Goal: Task Accomplishment & Management: Use online tool/utility

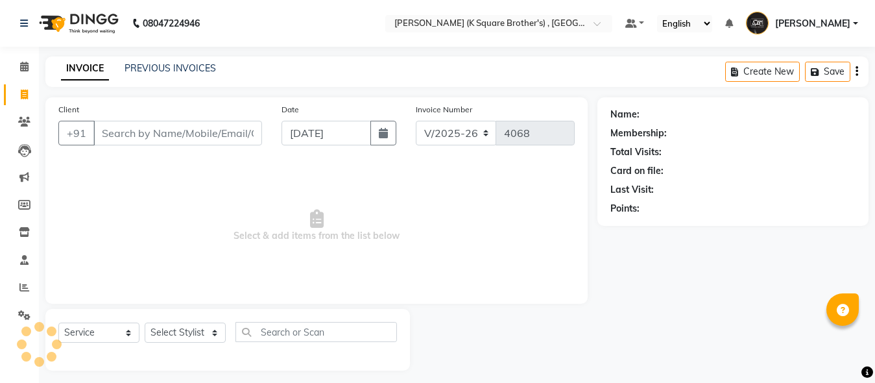
select select "8195"
select select "service"
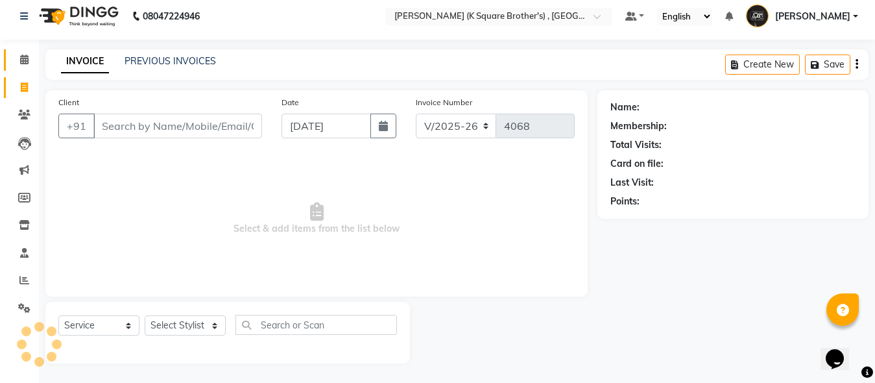
scroll to position [7, 0]
click at [26, 58] on icon at bounding box center [24, 59] width 8 height 10
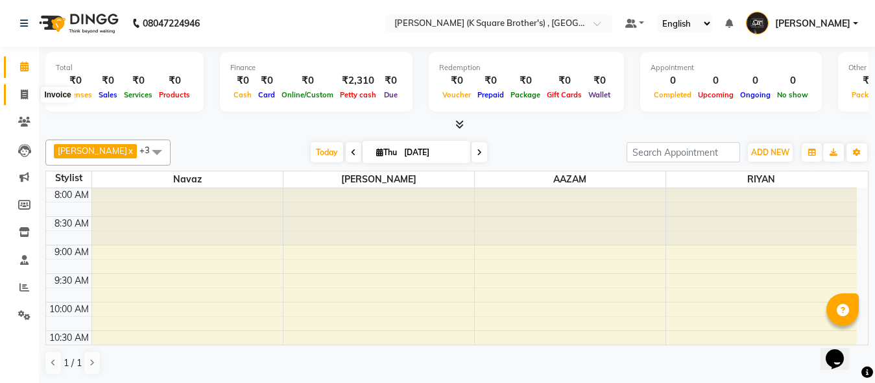
click at [32, 91] on span at bounding box center [24, 95] width 23 height 15
select select "service"
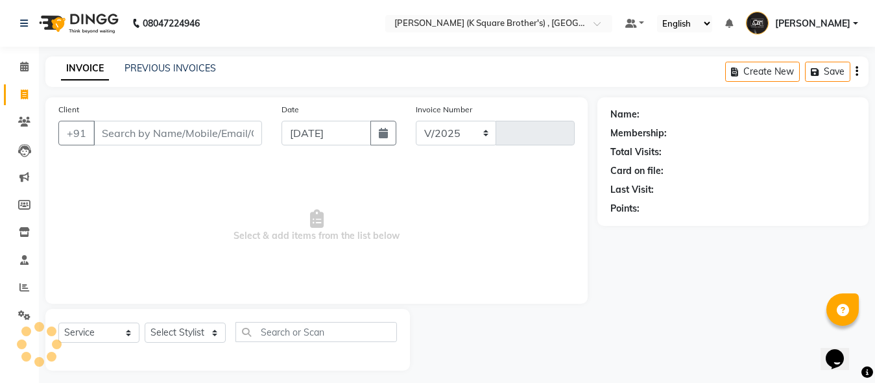
select select "8195"
type input "4068"
